Goal: Obtain resource: Download file/media

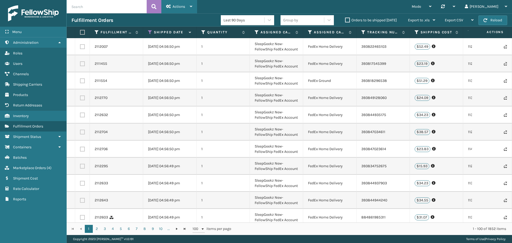
click at [187, 8] on div "Actions" at bounding box center [179, 6] width 26 height 13
click at [227, 8] on div "Mode Regular Mode Picking Mode Labeling Mode Palletizing Mode Exit Scan Mode Sy…" at bounding box center [354, 6] width 315 height 13
click at [269, 21] on icon at bounding box center [269, 19] width 5 height 5
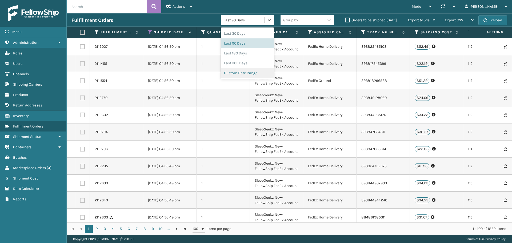
click at [240, 75] on div "Custom Date Range" at bounding box center [247, 73] width 53 height 10
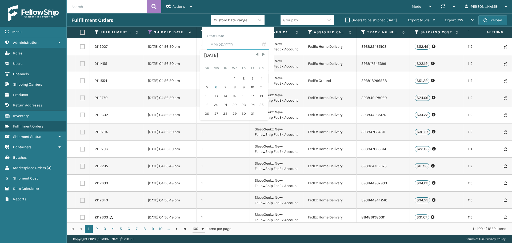
click at [225, 45] on input "text" at bounding box center [238, 45] width 62 height 10
click at [255, 54] on span "Previous Month" at bounding box center [257, 54] width 5 height 5
click at [216, 79] on div "1" at bounding box center [216, 78] width 9 height 8
type input "[DATE]"
click at [266, 65] on input "text" at bounding box center [238, 66] width 62 height 10
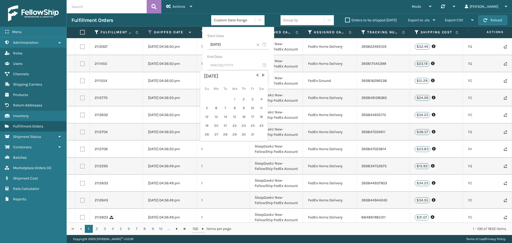
click at [255, 75] on span "Previous Month" at bounding box center [257, 75] width 5 height 5
click at [229, 135] on div "30" at bounding box center [225, 134] width 8 height 8
type input "[DATE]"
click at [259, 81] on button "Search" at bounding box center [258, 79] width 21 height 10
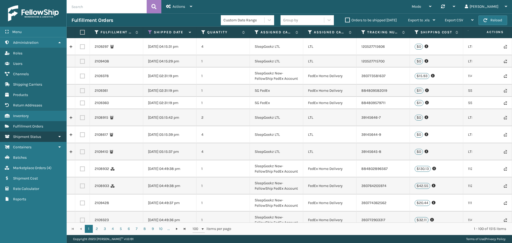
click at [33, 138] on span "Shipment Status" at bounding box center [27, 136] width 28 height 5
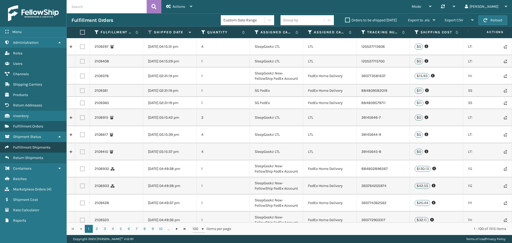
click at [39, 147] on span "Fulfillment Shipments" at bounding box center [31, 147] width 37 height 5
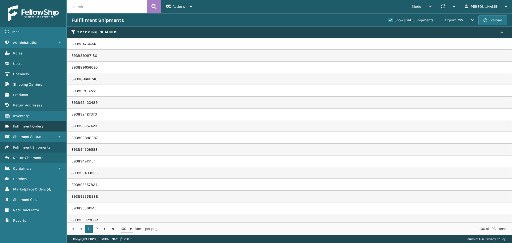
click at [34, 129] on link "Fulfillment Orders" at bounding box center [33, 126] width 66 height 10
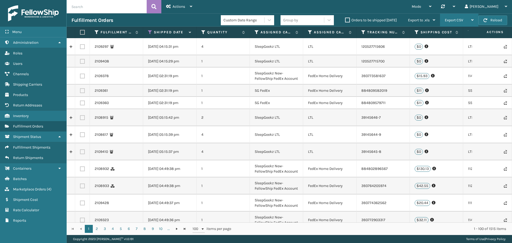
click at [465, 17] on div "Export CSV" at bounding box center [459, 20] width 29 height 13
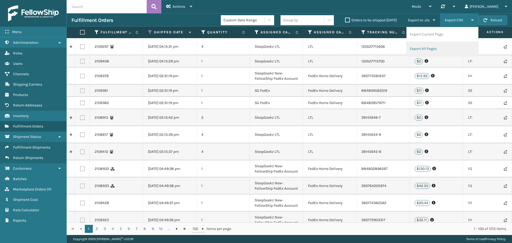
click at [425, 50] on li "Export All Pages" at bounding box center [443, 49] width 72 height 14
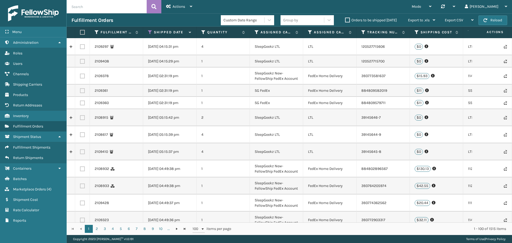
drag, startPoint x: 489, startPoint y: 80, endPoint x: 500, endPoint y: 81, distance: 11.8
click at [489, 78] on div at bounding box center [492, 76] width 30 height 4
click at [33, 150] on link "Roles Fulfillment Shipments" at bounding box center [33, 147] width 66 height 10
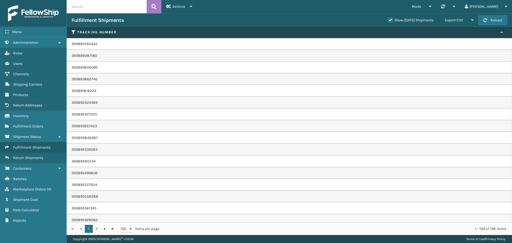
click at [388, 19] on label "Show [DATE] Shipments" at bounding box center [411, 20] width 46 height 5
click at [388, 19] on input "Show [DATE] Shipments" at bounding box center [388, 18] width 0 height 3
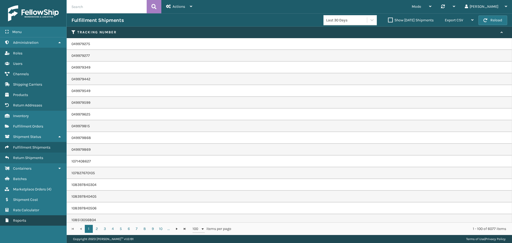
click at [18, 221] on span "Reports" at bounding box center [19, 220] width 13 height 5
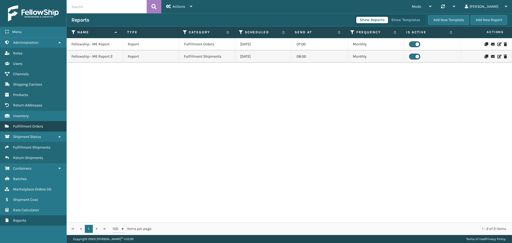
click at [28, 124] on span "Fulfillment Orders" at bounding box center [28, 126] width 30 height 5
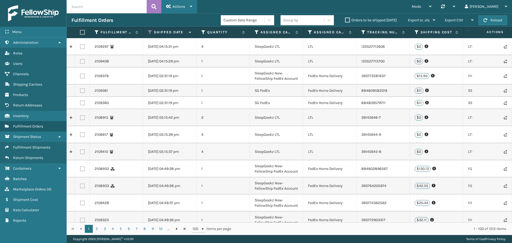
click at [187, 9] on div "Actions" at bounding box center [179, 6] width 26 height 13
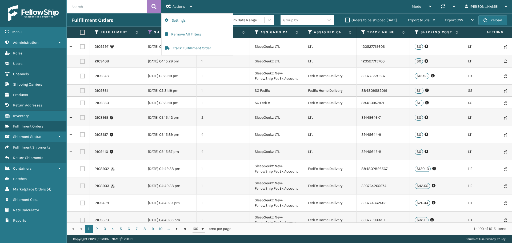
click at [140, 22] on div "Fulfillment Orders" at bounding box center [146, 20] width 149 height 6
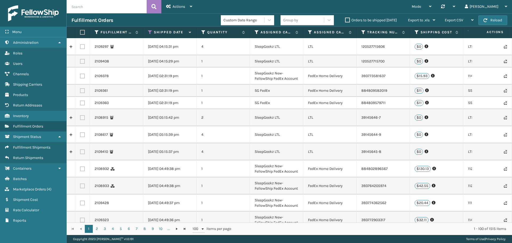
click at [83, 33] on label at bounding box center [81, 32] width 3 height 5
click at [80, 33] on input "checkbox" at bounding box center [80, 32] width 0 height 3
checkbox input "true"
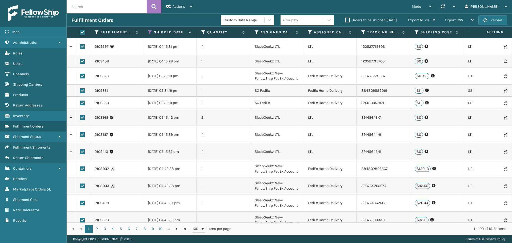
checkbox input "true"
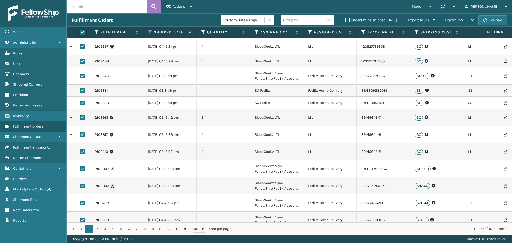
checkbox input "true"
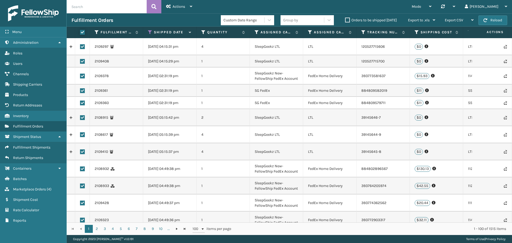
checkbox input "true"
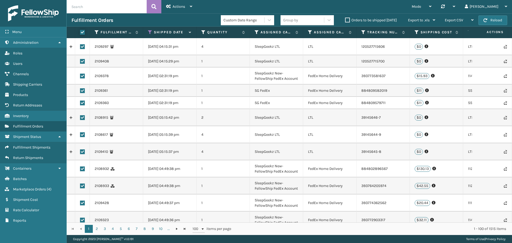
checkbox input "true"
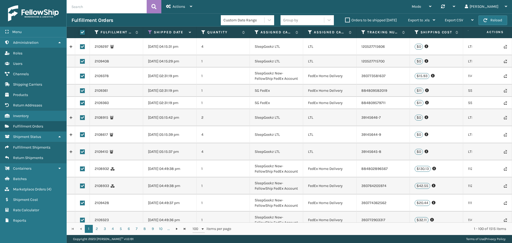
checkbox input "true"
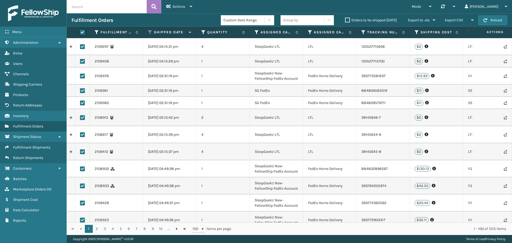
checkbox input "true"
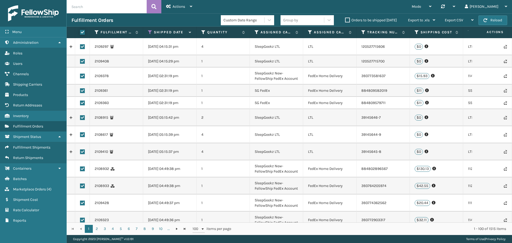
checkbox input "true"
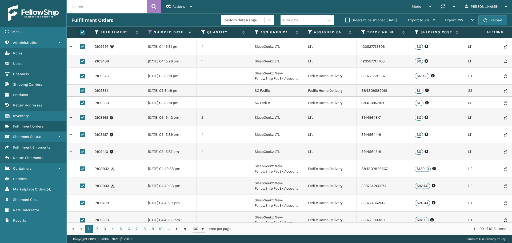
checkbox input "true"
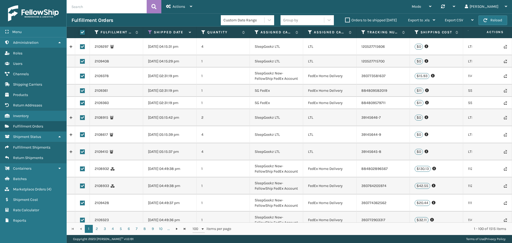
checkbox input "true"
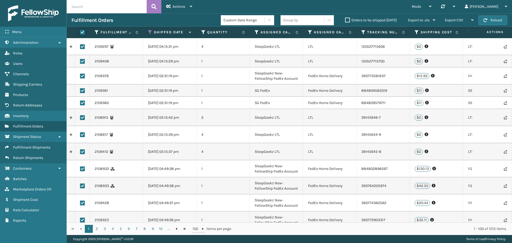
checkbox input "true"
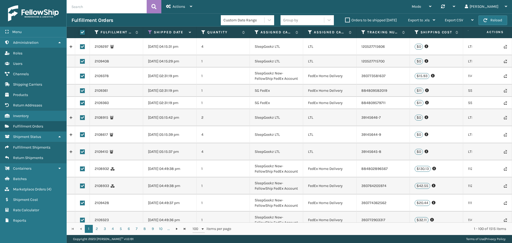
checkbox input "true"
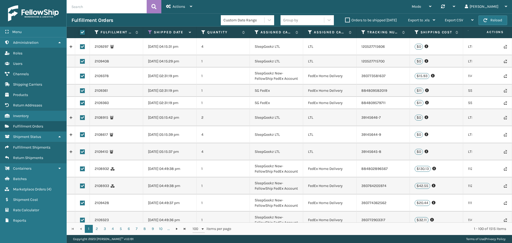
checkbox input "true"
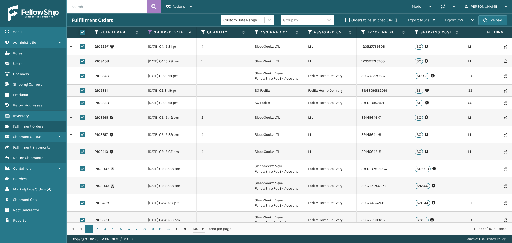
checkbox input "true"
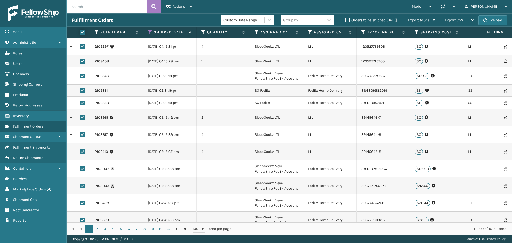
checkbox input "true"
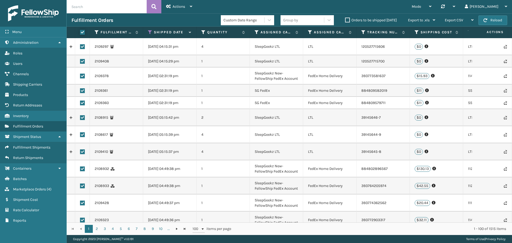
checkbox input "true"
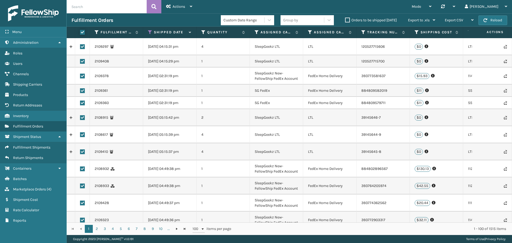
checkbox input "true"
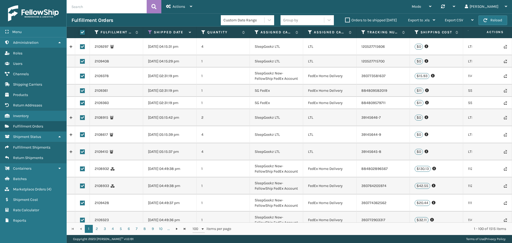
checkbox input "true"
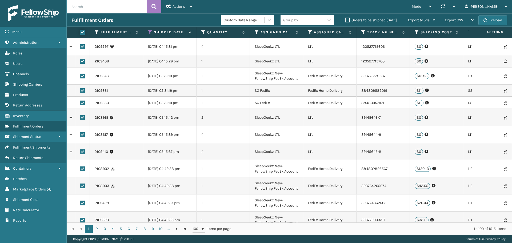
checkbox input "true"
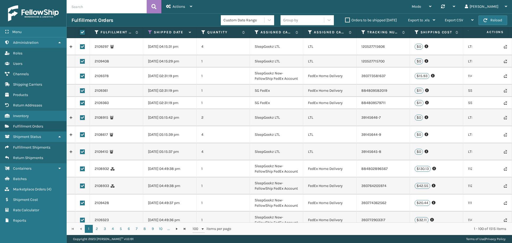
checkbox input "true"
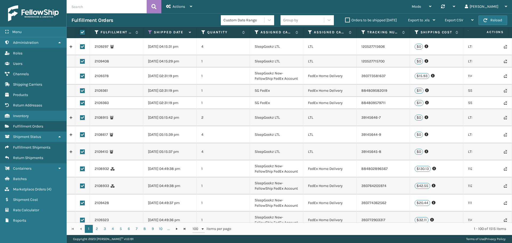
checkbox input "true"
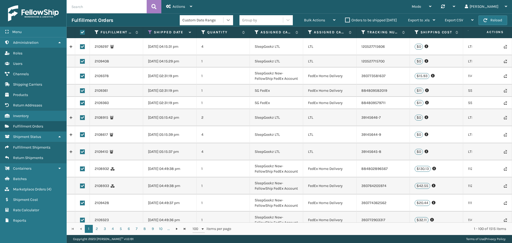
click at [229, 22] on icon at bounding box center [228, 19] width 5 height 5
click at [249, 6] on div "Mode Regular Mode Picking Mode Labeling Mode Palletizing Mode Exit Scan Mode Sy…" at bounding box center [354, 6] width 315 height 13
click at [289, 23] on div at bounding box center [288, 20] width 10 height 10
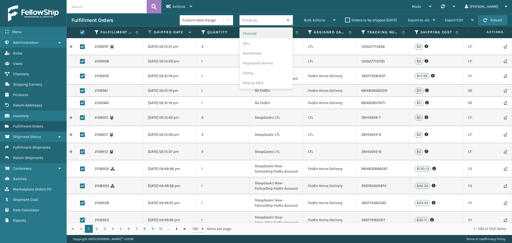
click at [310, 10] on div "Mode Regular Mode Picking Mode Labeling Mode Palletizing Mode Exit Scan Mode Sy…" at bounding box center [354, 6] width 315 height 13
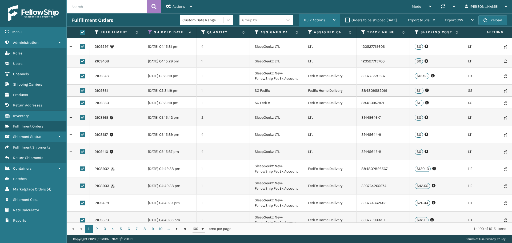
click at [333, 26] on div "Bulk Actions" at bounding box center [319, 20] width 31 height 13
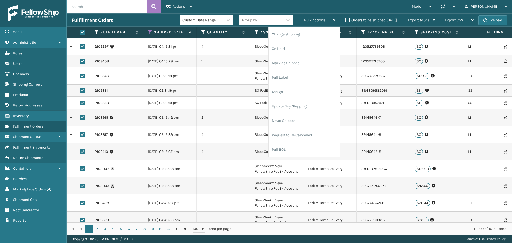
click at [337, 9] on div "Mode Regular Mode Picking Mode Labeling Mode Palletizing Mode Exit Scan Mode Sy…" at bounding box center [354, 6] width 315 height 13
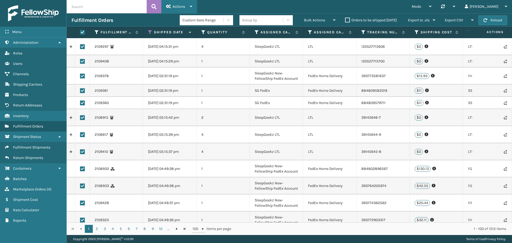
click at [177, 5] on span "Actions" at bounding box center [179, 6] width 13 height 5
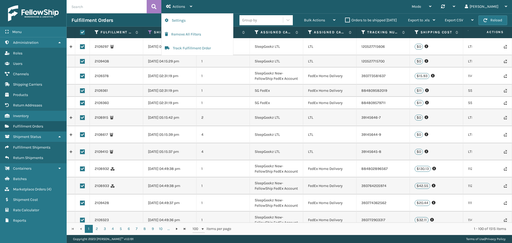
click at [229, 10] on div "Mode Regular Mode Picking Mode Labeling Mode Palletizing Mode Exit Scan Mode Sy…" at bounding box center [354, 6] width 315 height 13
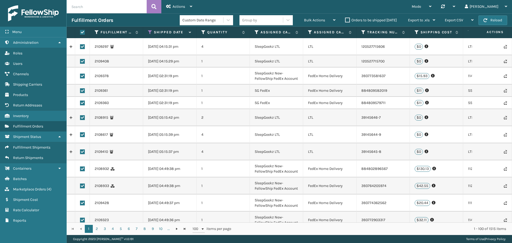
click at [83, 34] on label at bounding box center [81, 32] width 3 height 5
click at [80, 34] on input "checkbox" at bounding box center [80, 32] width 0 height 3
checkbox input "false"
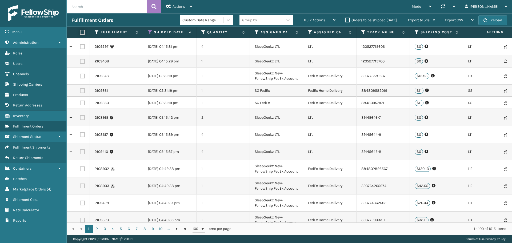
checkbox input "false"
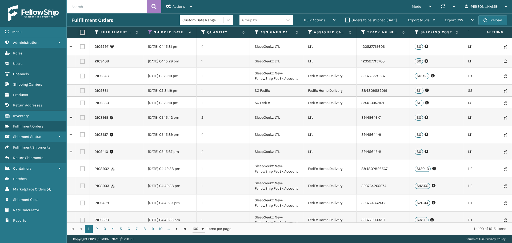
checkbox input "false"
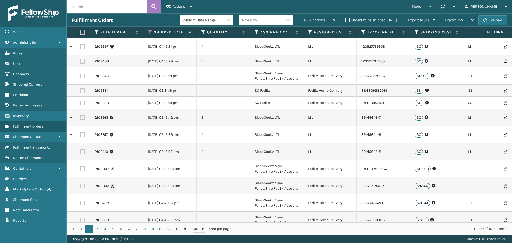
checkbox input "false"
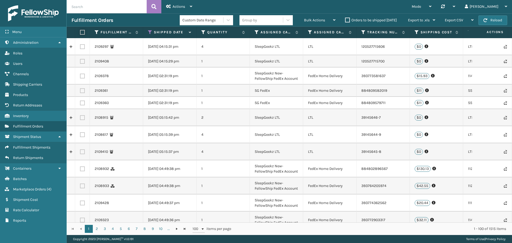
checkbox input "false"
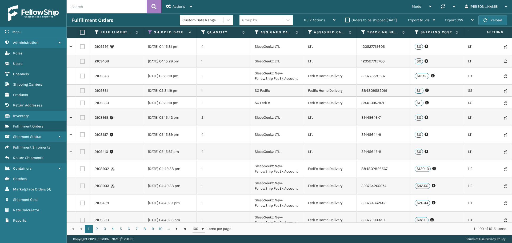
checkbox input "false"
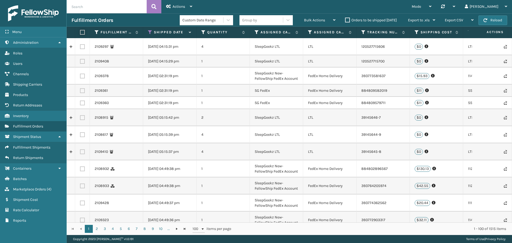
checkbox input "false"
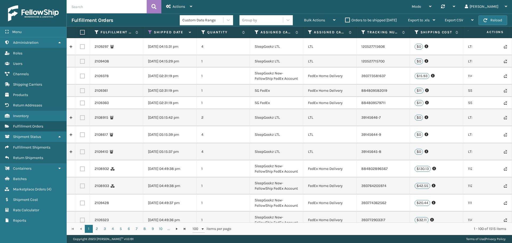
checkbox input "false"
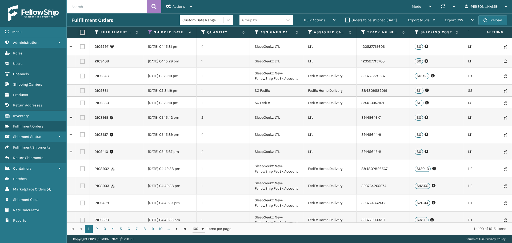
checkbox input "false"
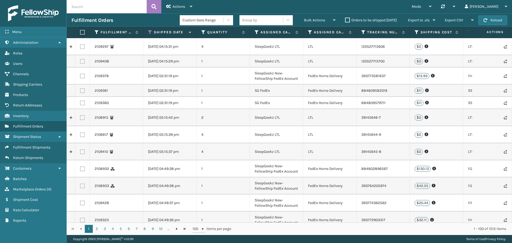
checkbox input "false"
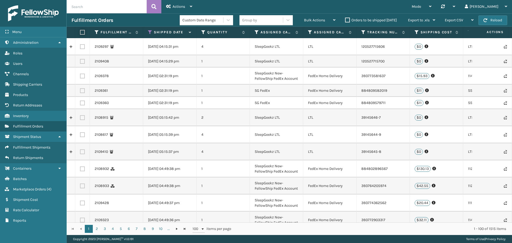
checkbox input "false"
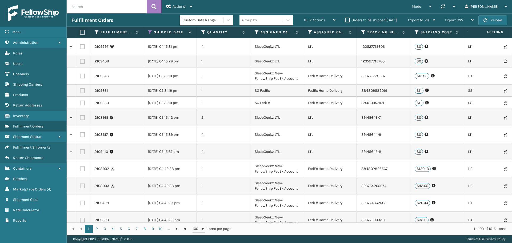
checkbox input "false"
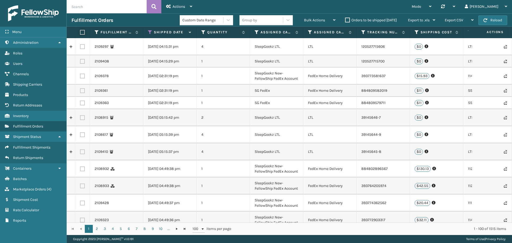
checkbox input "false"
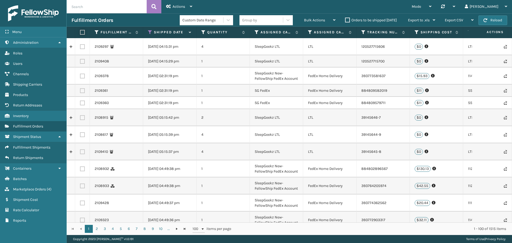
checkbox input "false"
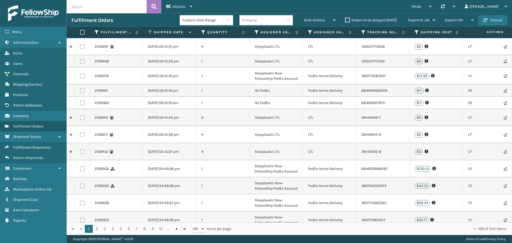
checkbox input "false"
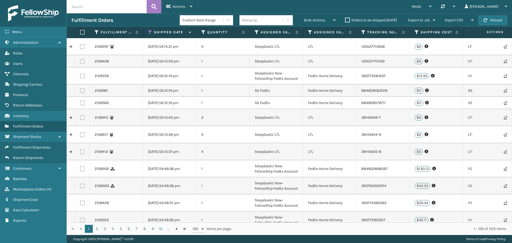
checkbox input "false"
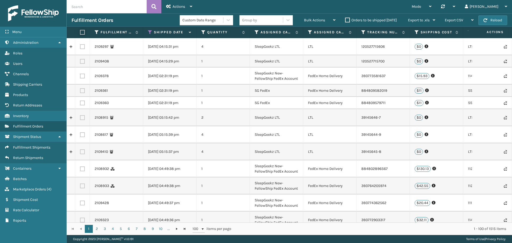
checkbox input "false"
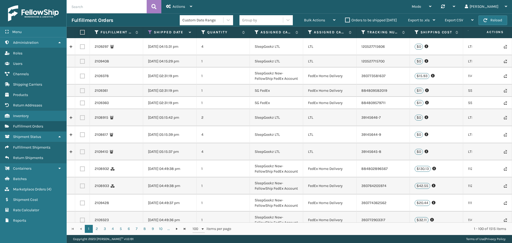
checkbox input "false"
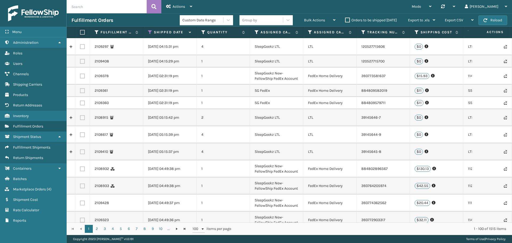
checkbox input "false"
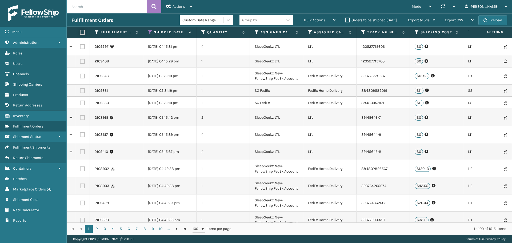
checkbox input "false"
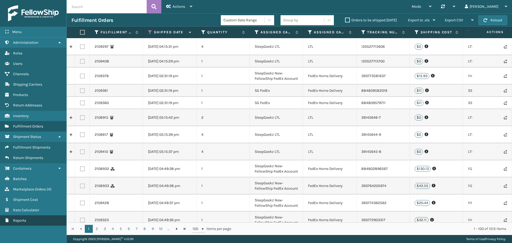
click at [33, 220] on link "Reports" at bounding box center [33, 220] width 66 height 10
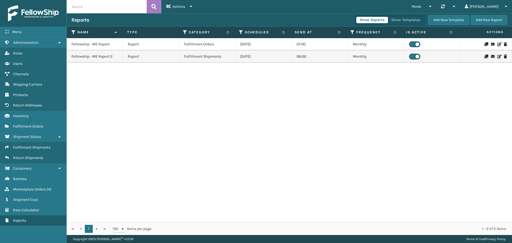
click at [97, 57] on p "Fellowship - ME Report 2" at bounding box center [92, 56] width 41 height 5
click at [253, 55] on td "[DATE]" at bounding box center [264, 56] width 56 height 12
click at [230, 85] on div "Fellowship - ME Report Report Fulfillment Orders [DATE] 07:00 Monthly Fellowshi…" at bounding box center [290, 130] width 446 height 184
click at [272, 116] on div "Fellowship - ME Report Report Fulfillment Orders [DATE] 07:00 Monthly Fellowshi…" at bounding box center [290, 130] width 446 height 184
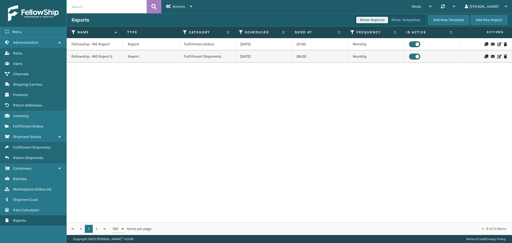
click at [382, 17] on button "Show Reports" at bounding box center [372, 20] width 32 height 6
click at [33, 125] on span "Fulfillment Orders" at bounding box center [28, 126] width 30 height 5
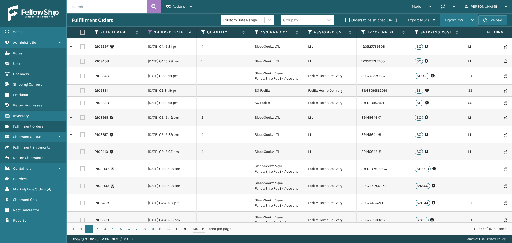
click at [465, 22] on div "Export CSV" at bounding box center [459, 20] width 29 height 13
click at [387, 7] on div "Mode Regular Mode Picking Mode Labeling Mode Palletizing Mode Exit Scan Mode Sy…" at bounding box center [354, 6] width 315 height 13
click at [421, 7] on span "Mode" at bounding box center [416, 6] width 9 height 5
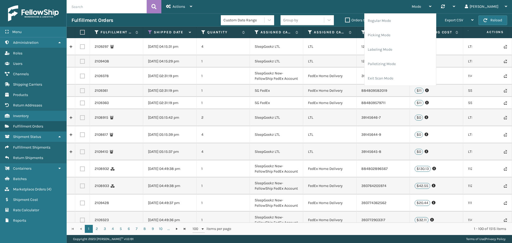
click at [365, 2] on div "Mode Regular Mode Picking Mode Labeling Mode Palletizing Mode Exit Scan Mode Sy…" at bounding box center [354, 6] width 315 height 13
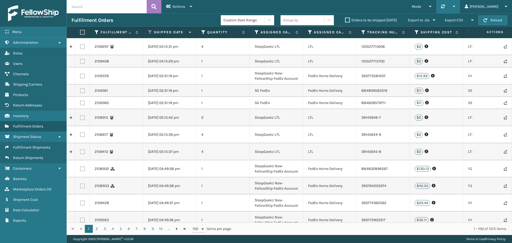
click at [445, 8] on icon at bounding box center [443, 7] width 4 height 4
click at [370, 9] on div "Mode Regular Mode Picking Mode Labeling Mode Palletizing Mode Exit Scan Mode Sy…" at bounding box center [354, 6] width 315 height 13
click at [34, 128] on span "Fulfillment Orders" at bounding box center [28, 126] width 30 height 5
click at [27, 136] on span "Shipment Status" at bounding box center [27, 136] width 28 height 5
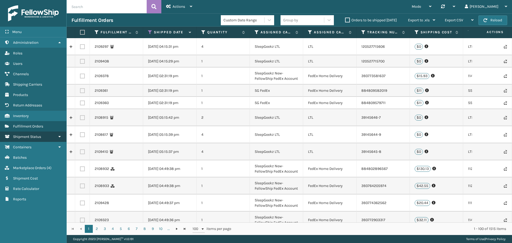
click at [29, 137] on span "Shipment Status" at bounding box center [27, 136] width 28 height 5
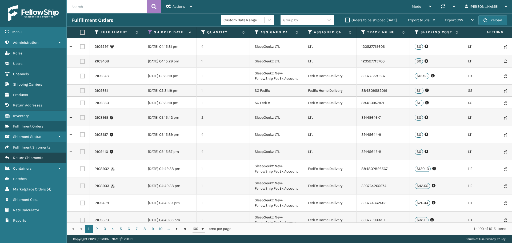
click at [31, 159] on span "Return Shipments" at bounding box center [28, 158] width 30 height 5
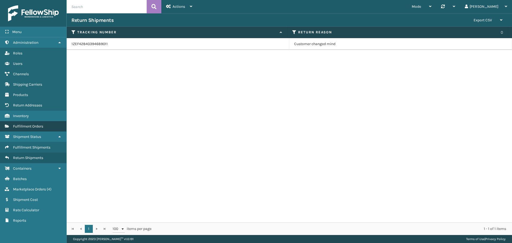
click at [26, 128] on span "Fulfillment Orders" at bounding box center [28, 126] width 30 height 5
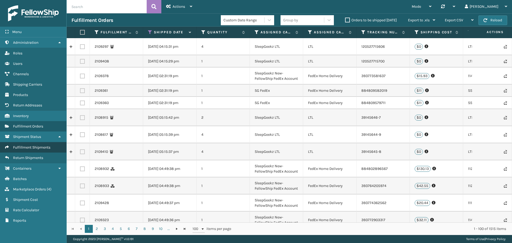
click at [33, 148] on span "Fulfillment Shipments" at bounding box center [31, 147] width 37 height 5
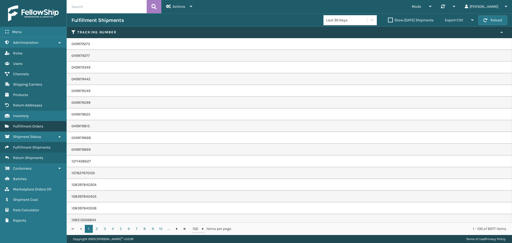
click at [29, 124] on link "Fulfillment Orders" at bounding box center [33, 126] width 66 height 10
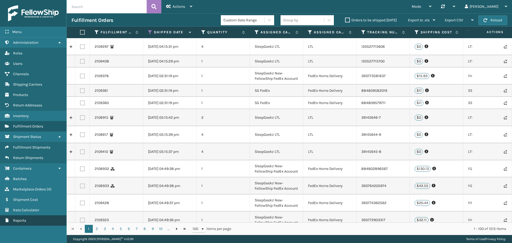
click at [26, 219] on span "Reports" at bounding box center [19, 220] width 13 height 5
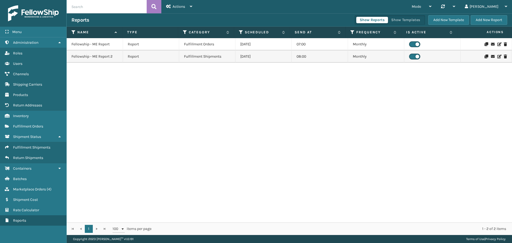
click at [213, 54] on p "Fulfillment Shipments" at bounding box center [202, 56] width 37 height 5
click at [216, 43] on div "Fulfillment Orders" at bounding box center [207, 44] width 46 height 5
click at [139, 74] on div "Fellowship - ME Report Report Fulfillment Orders [DATE] 07:00 Monthly Fellowshi…" at bounding box center [290, 130] width 446 height 184
click at [94, 60] on td "Fellowship - ME Report 2" at bounding box center [95, 56] width 56 height 12
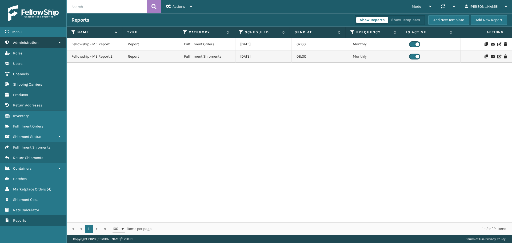
click at [47, 43] on link "Administration" at bounding box center [33, 42] width 66 height 10
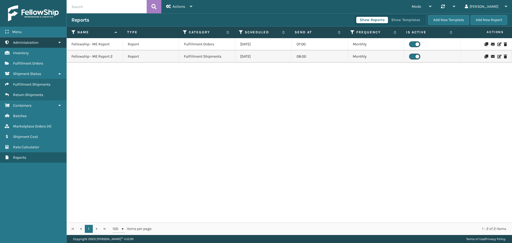
click at [48, 43] on link "Administration" at bounding box center [33, 42] width 66 height 10
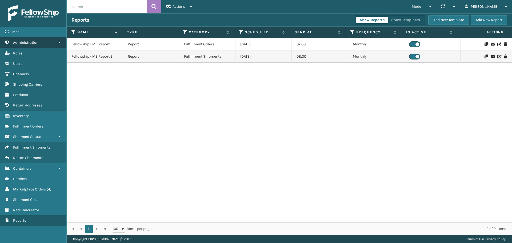
click at [48, 43] on link "Administration" at bounding box center [33, 42] width 66 height 10
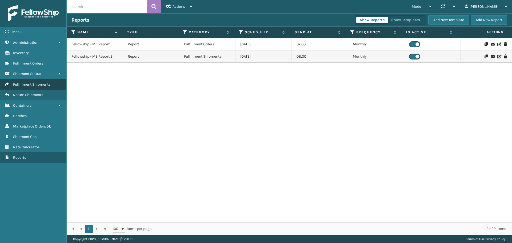
click at [37, 85] on span "Fulfillment Shipments" at bounding box center [31, 84] width 37 height 5
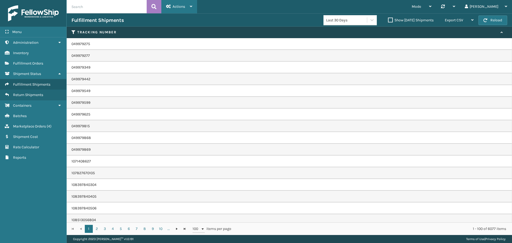
click at [184, 6] on span "Actions" at bounding box center [179, 6] width 13 height 5
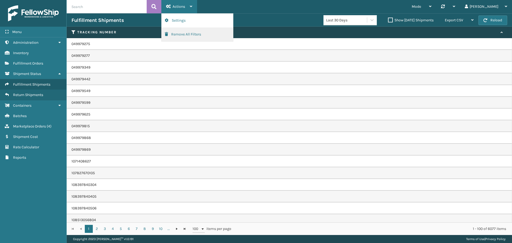
click at [192, 35] on button "Remove All Filters" at bounding box center [198, 34] width 72 height 14
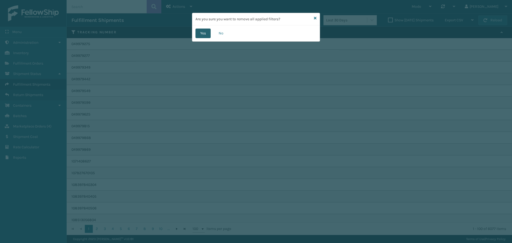
click at [204, 33] on button "Yes" at bounding box center [203, 34] width 15 height 10
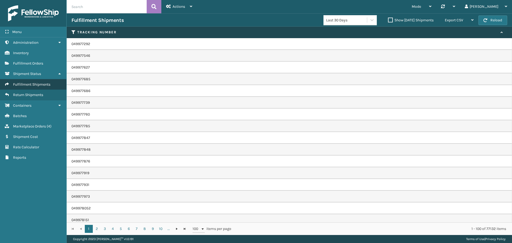
click at [31, 82] on span "Fulfillment Shipments" at bounding box center [31, 84] width 37 height 5
click at [30, 86] on span "Fulfillment Shipments" at bounding box center [31, 84] width 37 height 5
click at [53, 72] on link "Shipment Status" at bounding box center [33, 74] width 66 height 10
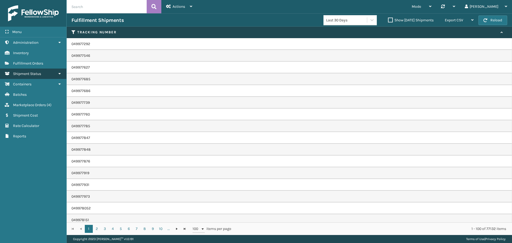
click at [54, 73] on link "Shipment Status" at bounding box center [33, 74] width 66 height 10
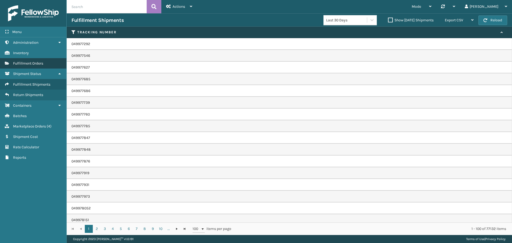
click at [34, 64] on span "Fulfillment Orders" at bounding box center [28, 63] width 30 height 5
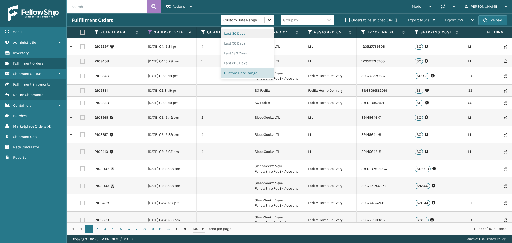
click at [272, 22] on icon at bounding box center [269, 19] width 5 height 5
click at [212, 10] on div "Mode Regular Mode Picking Mode Labeling Mode Palletizing Mode Exit Scan Mode Sy…" at bounding box center [354, 6] width 315 height 13
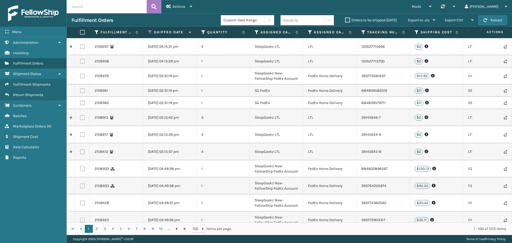
click at [78, 8] on input "text" at bounding box center [107, 6] width 80 height 13
click at [498, 21] on button "Reload" at bounding box center [493, 20] width 29 height 10
click at [37, 59] on link "Fulfillment Orders" at bounding box center [33, 63] width 66 height 10
click at [186, 7] on div "Actions" at bounding box center [179, 6] width 26 height 13
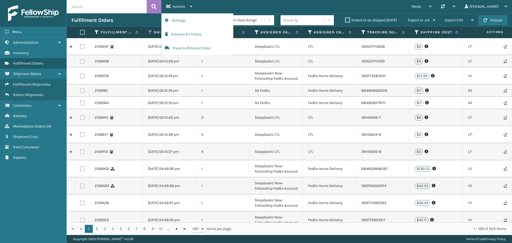
click at [209, 6] on div "Mode Regular Mode Picking Mode Labeling Mode Palletizing Mode Exit Scan Mode Sy…" at bounding box center [354, 6] width 315 height 13
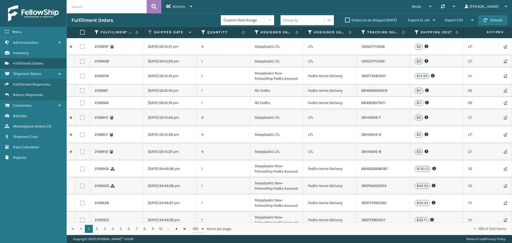
click at [330, 19] on icon at bounding box center [329, 20] width 3 height 2
click at [310, 81] on div "Ship by Date" at bounding box center [307, 83] width 53 height 10
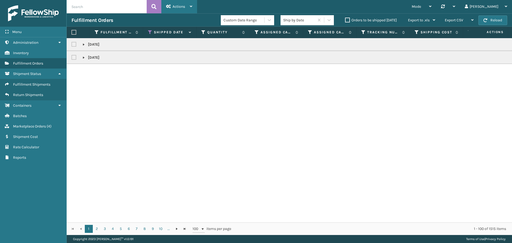
click at [189, 9] on div "Actions" at bounding box center [179, 6] width 26 height 13
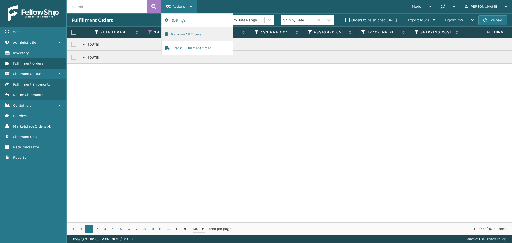
click at [186, 32] on button "Remove All Filters" at bounding box center [198, 34] width 72 height 14
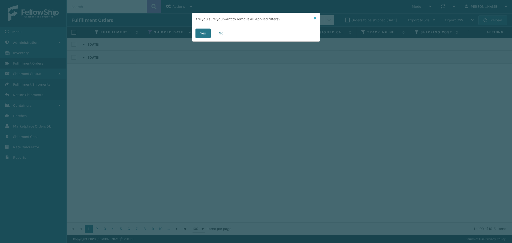
drag, startPoint x: 315, startPoint y: 17, endPoint x: 224, endPoint y: 17, distance: 90.5
click at [315, 17] on icon at bounding box center [315, 18] width 3 height 4
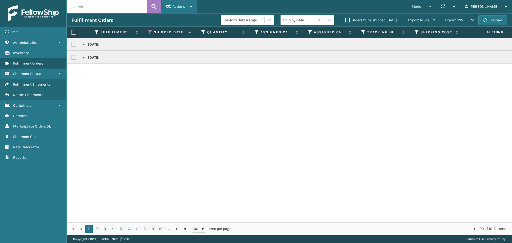
click at [195, 9] on div "Actions Settings Remove All Filters Track Fulfillment Order" at bounding box center [179, 6] width 36 height 13
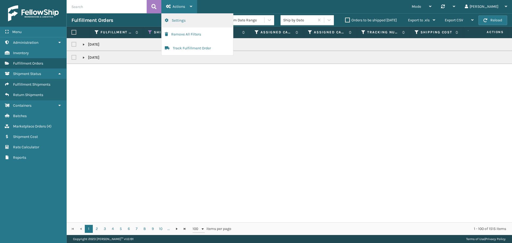
click at [176, 21] on button "Settings" at bounding box center [198, 21] width 72 height 14
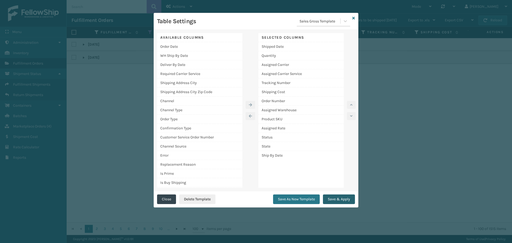
click at [344, 197] on button "Save & Apply" at bounding box center [339, 200] width 32 height 10
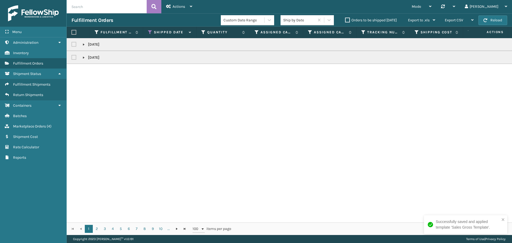
click at [82, 44] on link at bounding box center [84, 44] width 4 height 4
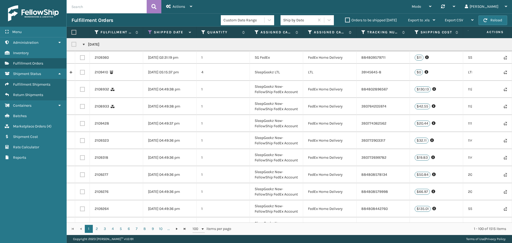
scroll to position [160, 0]
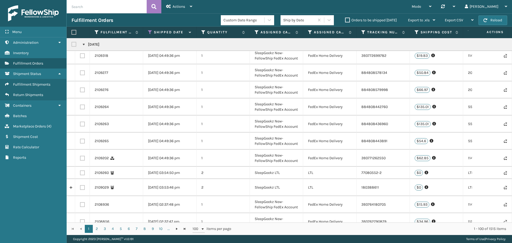
click at [85, 44] on link at bounding box center [84, 44] width 4 height 4
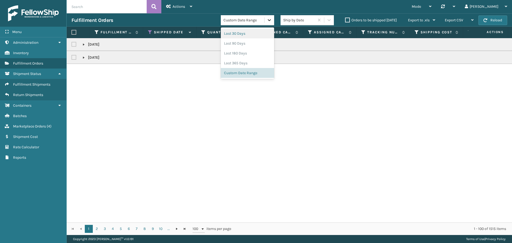
click at [272, 21] on icon at bounding box center [269, 19] width 5 height 5
click at [246, 72] on div "Custom Date Range" at bounding box center [247, 73] width 53 height 10
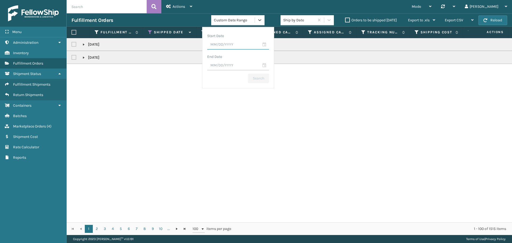
click at [228, 47] on input "text" at bounding box center [238, 45] width 62 height 10
click at [258, 55] on span "Previous Month" at bounding box center [257, 54] width 5 height 5
click at [214, 78] on div "1" at bounding box center [216, 78] width 9 height 8
click at [262, 67] on input "text" at bounding box center [238, 66] width 62 height 10
click at [256, 75] on span "Previous Month" at bounding box center [257, 75] width 5 height 5
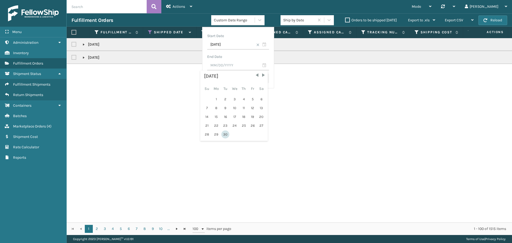
click at [224, 135] on div "30" at bounding box center [225, 134] width 8 height 8
click at [262, 77] on button "Search" at bounding box center [258, 79] width 21 height 10
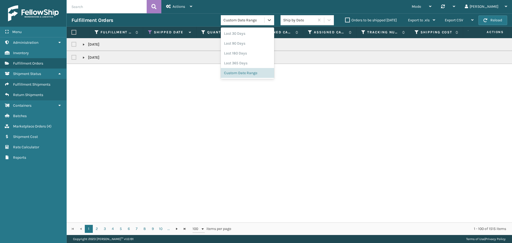
click at [259, 20] on div "Custom Date Range" at bounding box center [244, 20] width 41 height 6
click at [241, 73] on div "Custom Date Range" at bounding box center [247, 73] width 53 height 10
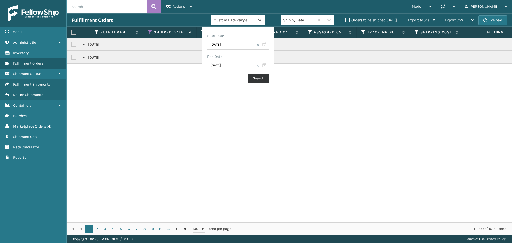
click at [256, 79] on button "Search" at bounding box center [258, 79] width 21 height 10
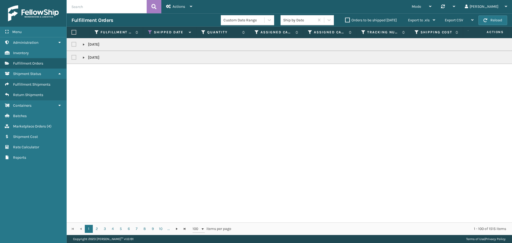
click at [82, 46] on link at bounding box center [84, 44] width 4 height 4
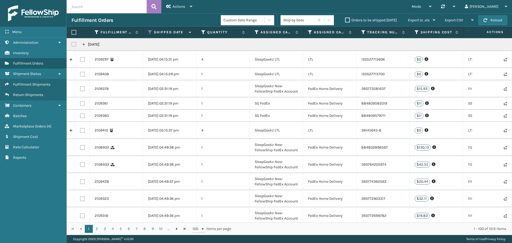
click at [84, 48] on td "[DATE]" at bounding box center [472, 44] width 810 height 13
click at [84, 45] on link at bounding box center [84, 44] width 4 height 4
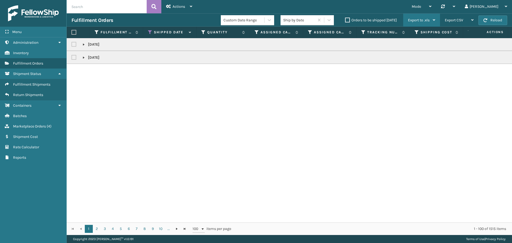
click at [427, 21] on span "Export to .xls" at bounding box center [419, 20] width 22 height 5
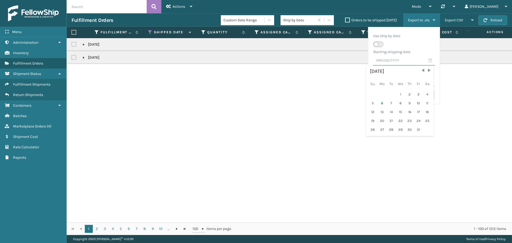
click at [405, 60] on input "text" at bounding box center [404, 61] width 62 height 10
click at [268, 19] on icon at bounding box center [269, 19] width 5 height 5
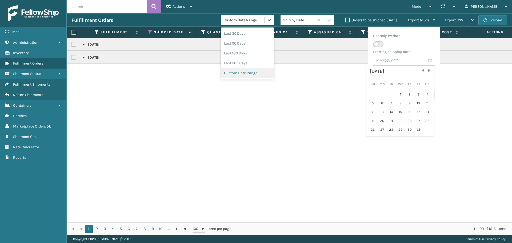
click at [247, 73] on div "Custom Date Range" at bounding box center [247, 73] width 53 height 10
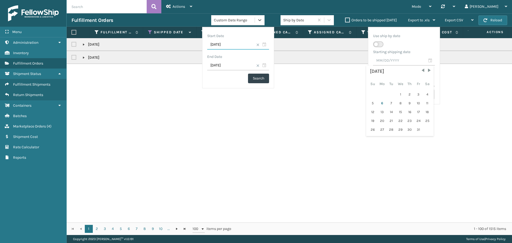
click at [259, 46] on input "[DATE]" at bounding box center [238, 45] width 62 height 10
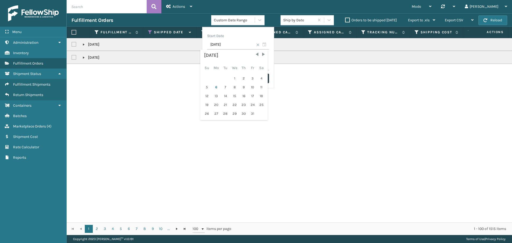
click at [257, 45] on span at bounding box center [257, 44] width 3 height 3
click at [261, 33] on div "Start Date" at bounding box center [238, 36] width 62 height 8
click at [258, 62] on input "[DATE]" at bounding box center [238, 66] width 62 height 10
drag, startPoint x: 259, startPoint y: 65, endPoint x: 281, endPoint y: 63, distance: 23.0
click at [259, 65] on span at bounding box center [257, 65] width 3 height 3
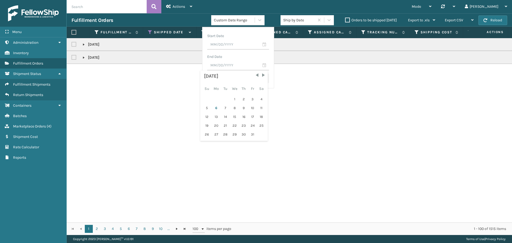
click at [289, 49] on td "[DATE]" at bounding box center [472, 44] width 810 height 13
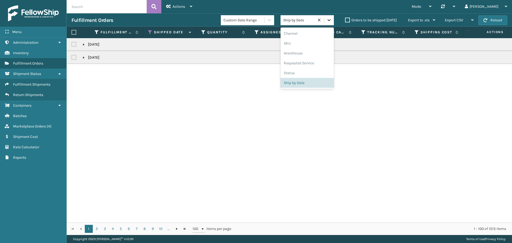
click at [327, 19] on icon at bounding box center [329, 19] width 5 height 5
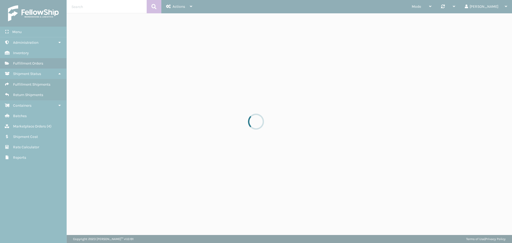
click at [320, 20] on div at bounding box center [256, 121] width 512 height 243
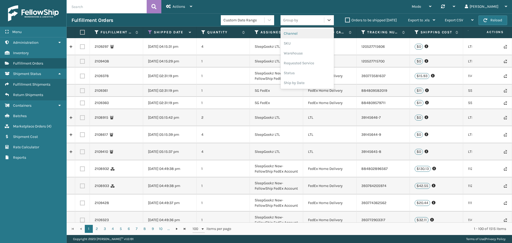
click at [322, 21] on div "Group by" at bounding box center [302, 20] width 43 height 9
click at [307, 80] on div "Ship by Date" at bounding box center [307, 83] width 53 height 10
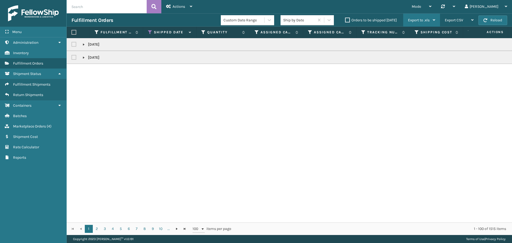
click at [431, 20] on div "Export to .xls" at bounding box center [421, 20] width 27 height 13
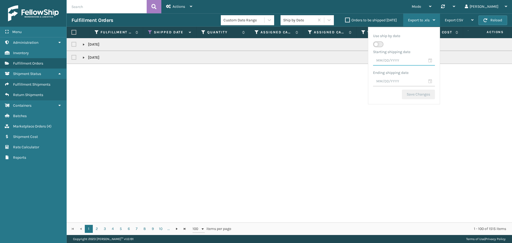
click at [401, 61] on input "text" at bounding box center [404, 61] width 62 height 10
click at [421, 70] on span "Previous Month" at bounding box center [423, 70] width 5 height 5
click at [382, 93] on div "1" at bounding box center [382, 94] width 9 height 8
click at [326, 23] on div at bounding box center [329, 20] width 10 height 10
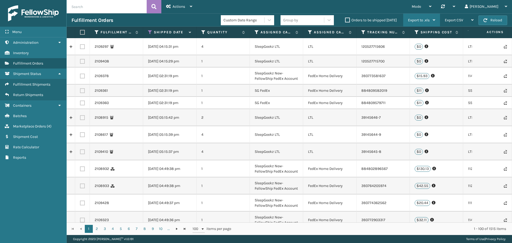
click at [421, 18] on div "Export to .xls" at bounding box center [421, 20] width 27 height 13
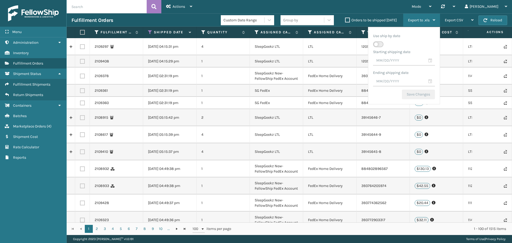
click at [378, 43] on label at bounding box center [378, 44] width 10 height 6
click at [377, 43] on input "checkbox" at bounding box center [374, 41] width 3 height 3
click at [433, 64] on input "text" at bounding box center [404, 61] width 62 height 10
click at [421, 71] on span "Previous Month" at bounding box center [423, 70] width 5 height 5
click at [384, 93] on div "1" at bounding box center [382, 94] width 9 height 8
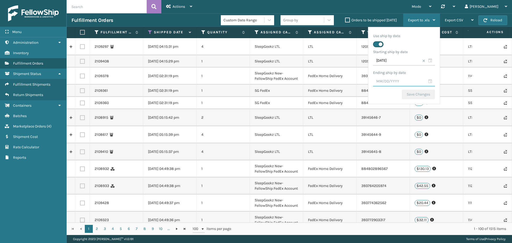
drag, startPoint x: 424, startPoint y: 79, endPoint x: 429, endPoint y: 80, distance: 4.4
click at [425, 79] on input "text" at bounding box center [404, 82] width 62 height 10
click at [429, 80] on input "text" at bounding box center [404, 82] width 62 height 10
drag, startPoint x: 418, startPoint y: 94, endPoint x: 421, endPoint y: 92, distance: 3.3
click at [418, 93] on div "[DATE]" at bounding box center [400, 92] width 60 height 8
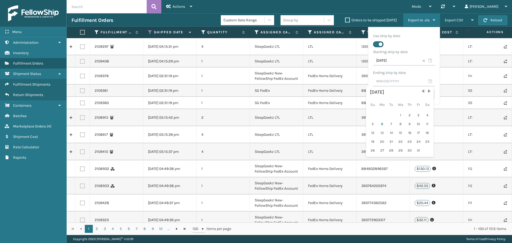
drag, startPoint x: 421, startPoint y: 92, endPoint x: 404, endPoint y: 99, distance: 17.9
click at [421, 92] on span "Previous Month" at bounding box center [423, 91] width 5 height 5
click at [395, 150] on div "30" at bounding box center [391, 150] width 8 height 8
click at [414, 96] on button "Save Changes" at bounding box center [418, 95] width 33 height 10
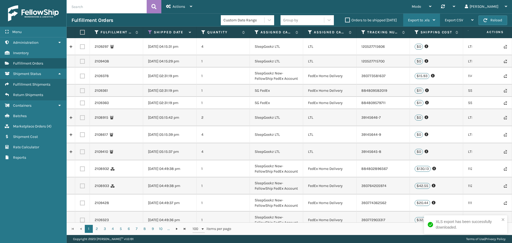
click at [421, 21] on span "Export to .xls" at bounding box center [419, 20] width 22 height 5
